Goal: Task Accomplishment & Management: Manage account settings

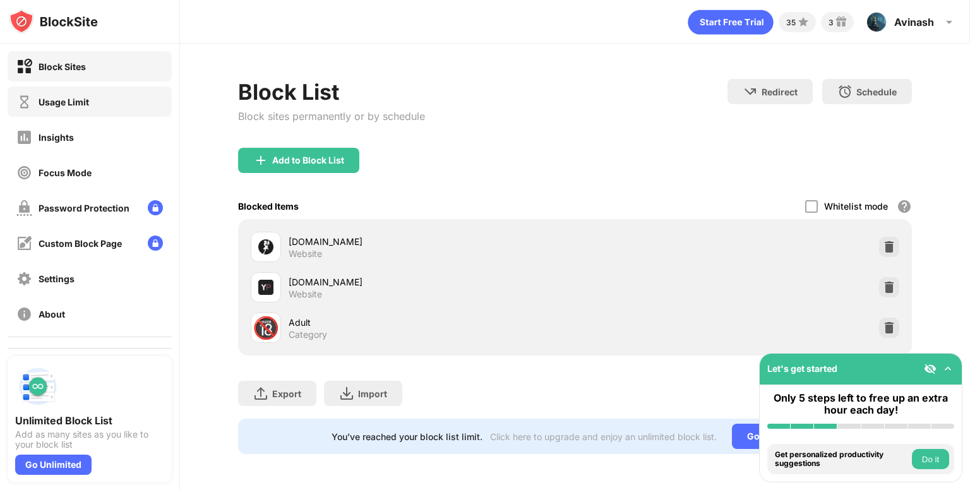
click at [85, 97] on div "Usage Limit" at bounding box center [64, 102] width 51 height 11
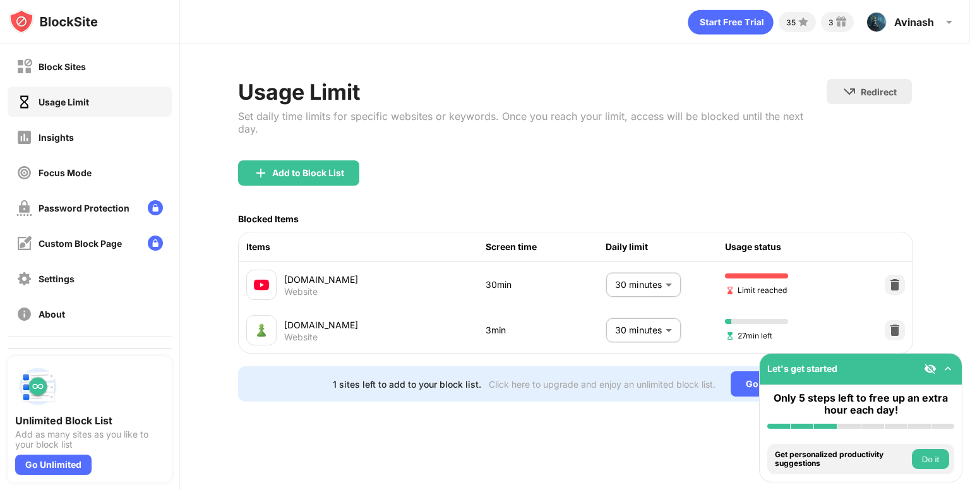
click at [645, 274] on body "Block Sites Usage Limit Insights Focus Mode Password Protection Custom Block Pa…" at bounding box center [485, 245] width 970 height 490
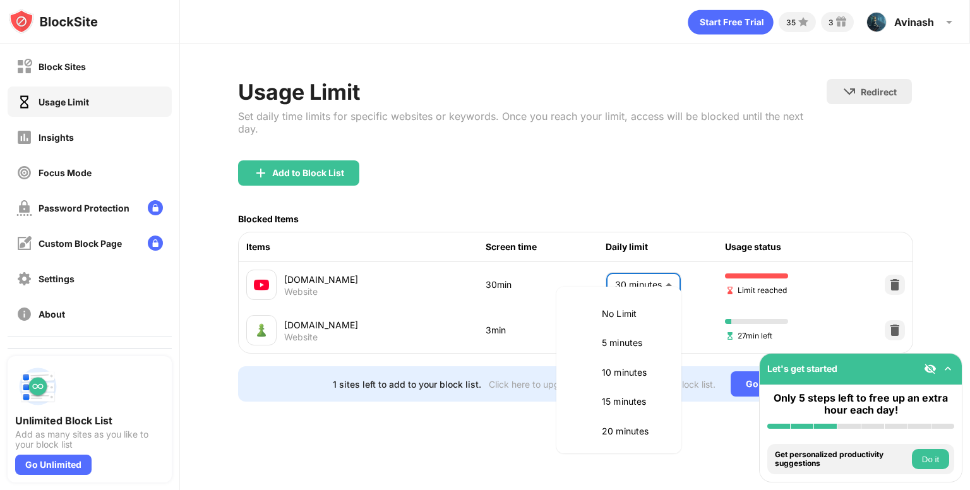
scroll to position [119, 0]
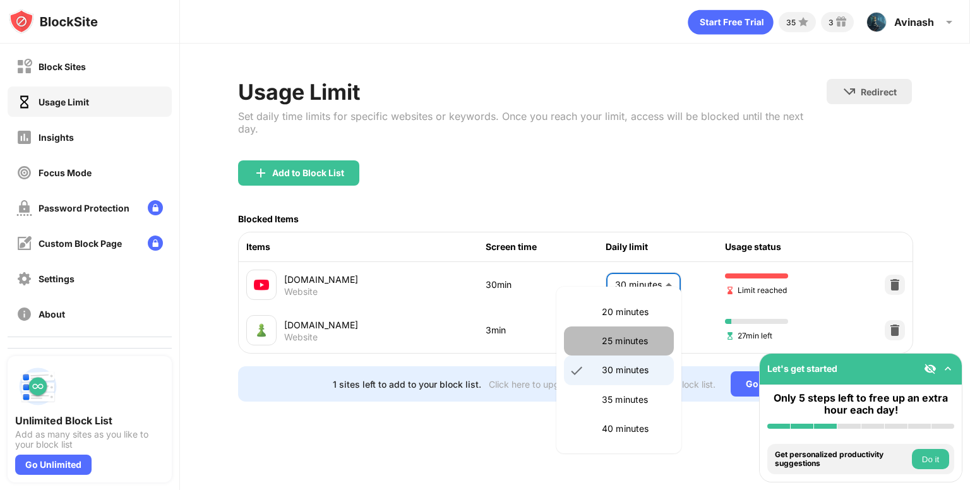
click at [638, 342] on p "25 minutes" at bounding box center [634, 341] width 64 height 14
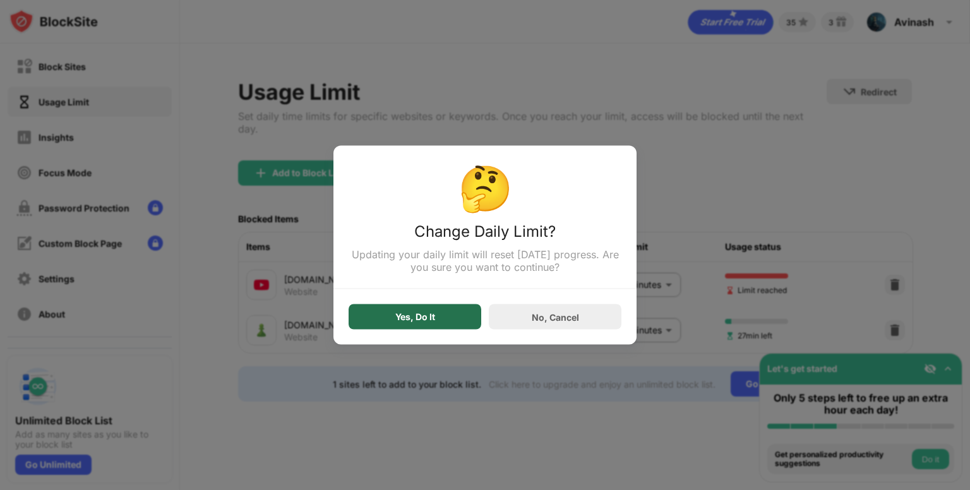
click at [467, 320] on div "Yes, Do It" at bounding box center [415, 316] width 133 height 25
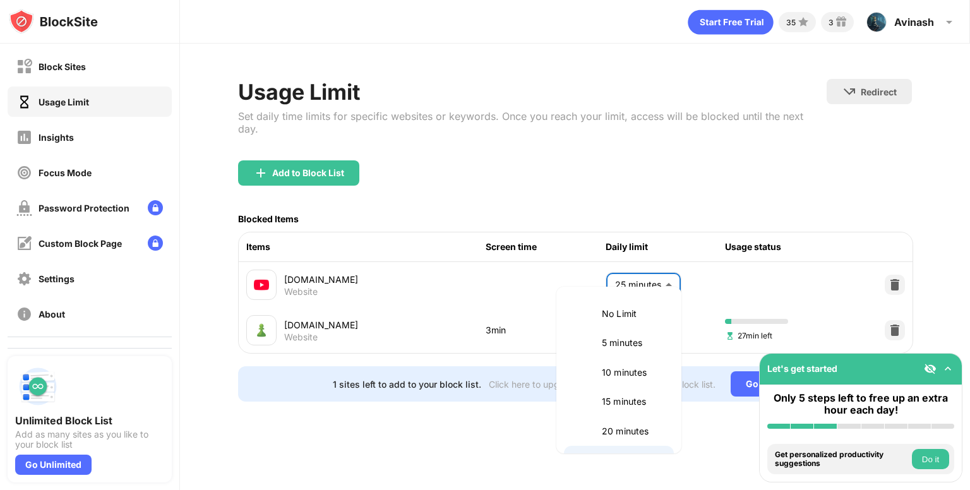
click at [635, 276] on body "Block Sites Usage Limit Insights Focus Mode Password Protection Custom Block Pa…" at bounding box center [485, 245] width 970 height 490
click at [617, 390] on li "30 minutes" at bounding box center [619, 400] width 110 height 29
type input "**"
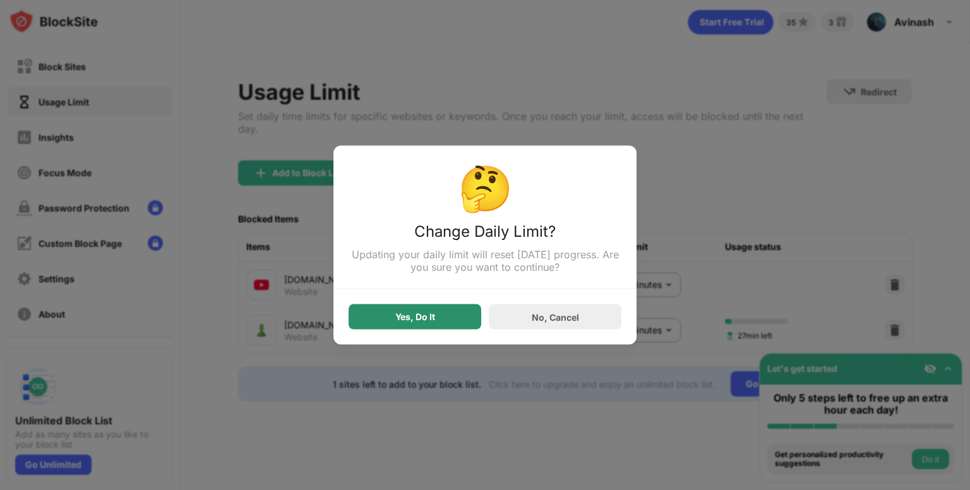
click at [460, 320] on div "Yes, Do It" at bounding box center [415, 316] width 133 height 25
